Goal: Task Accomplishment & Management: Manage account settings

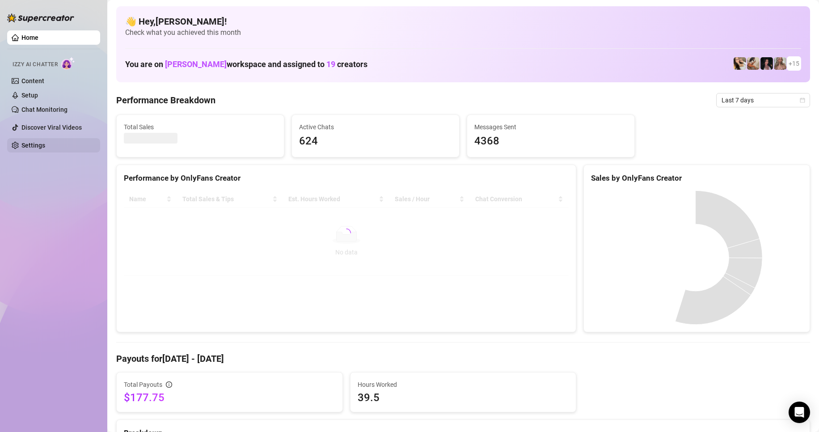
click at [39, 142] on link "Settings" at bounding box center [33, 145] width 24 height 7
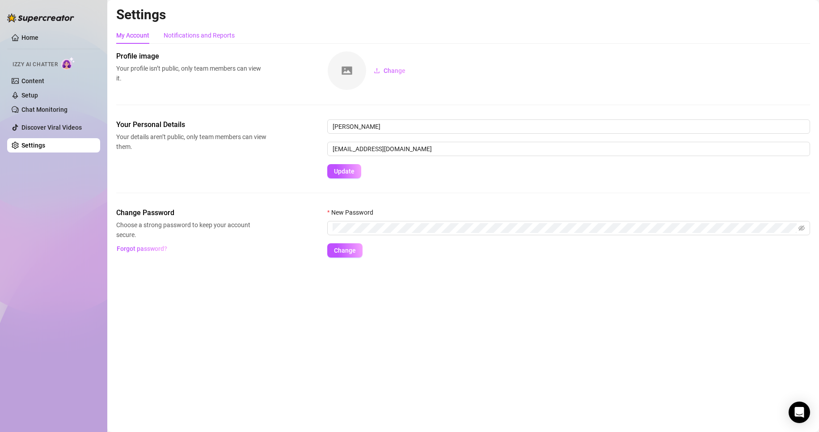
click at [190, 35] on div "Notifications and Reports" at bounding box center [199, 35] width 71 height 10
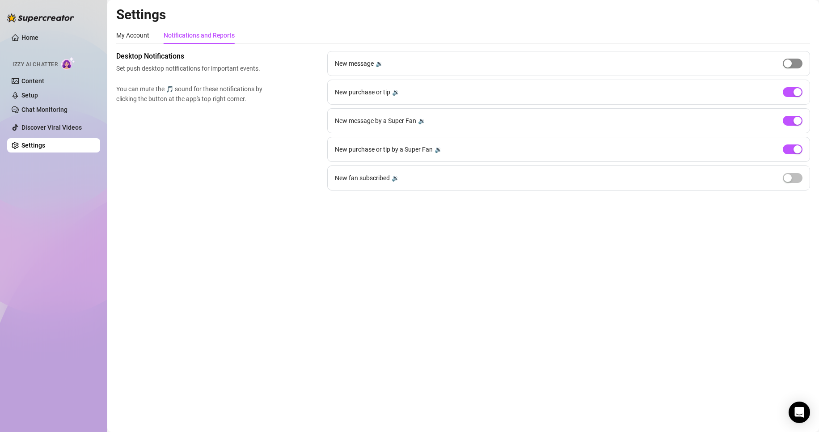
click at [788, 68] on span "button" at bounding box center [793, 64] width 20 height 10
click at [792, 65] on div "button" at bounding box center [788, 63] width 8 height 8
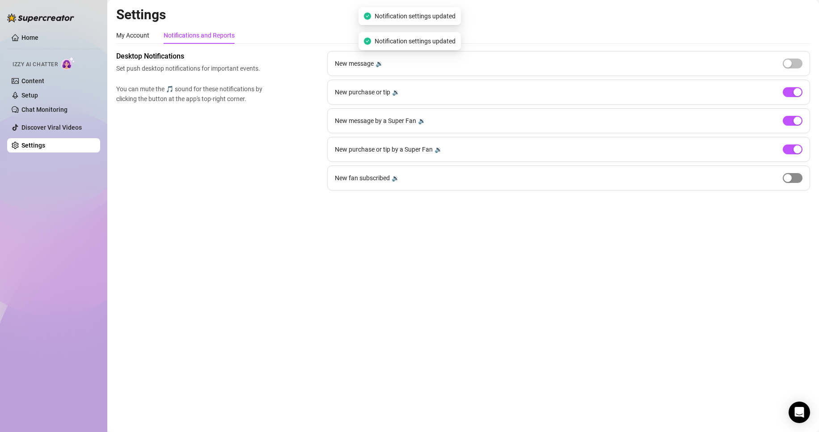
click at [790, 179] on div "button" at bounding box center [788, 178] width 8 height 8
